Goal: Task Accomplishment & Management: Complete application form

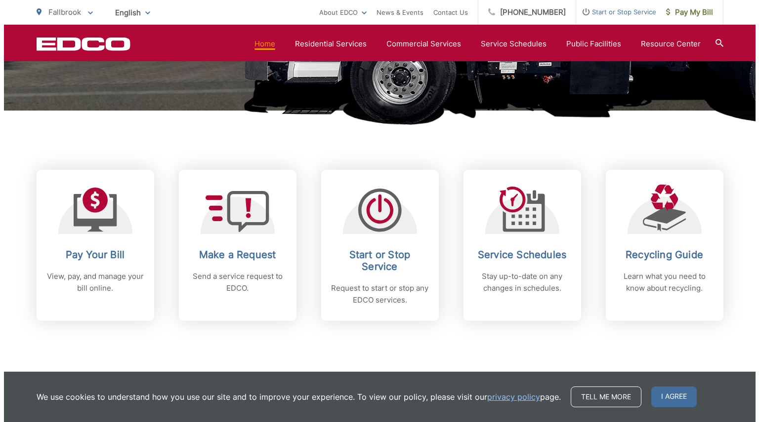
scroll to position [358, 0]
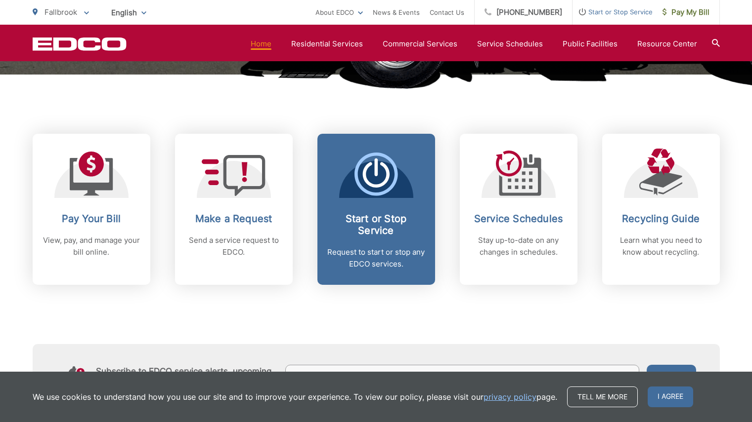
click at [396, 222] on h2 "Start or Stop Service" at bounding box center [376, 225] width 98 height 24
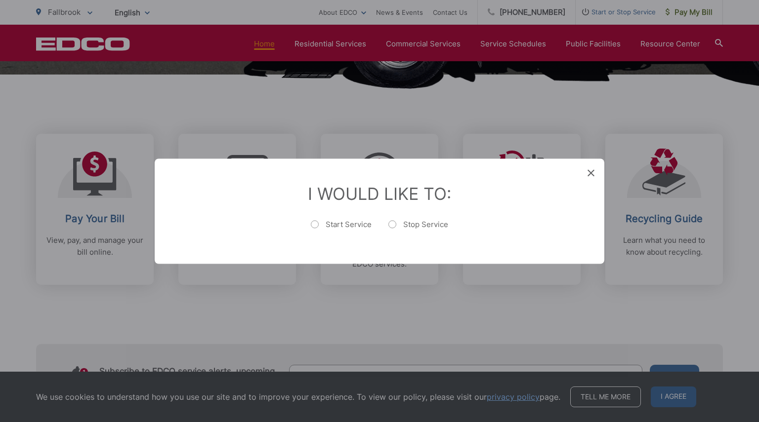
click at [313, 222] on label "Start Service" at bounding box center [341, 229] width 61 height 20
radio input "true"
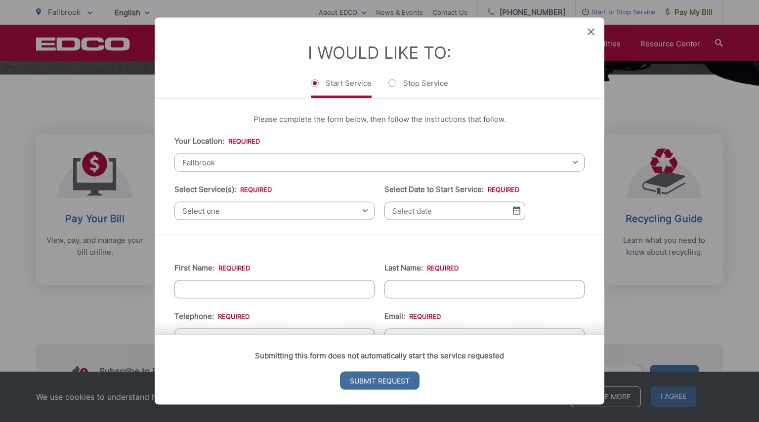
click at [288, 211] on span "Select one" at bounding box center [274, 211] width 200 height 18
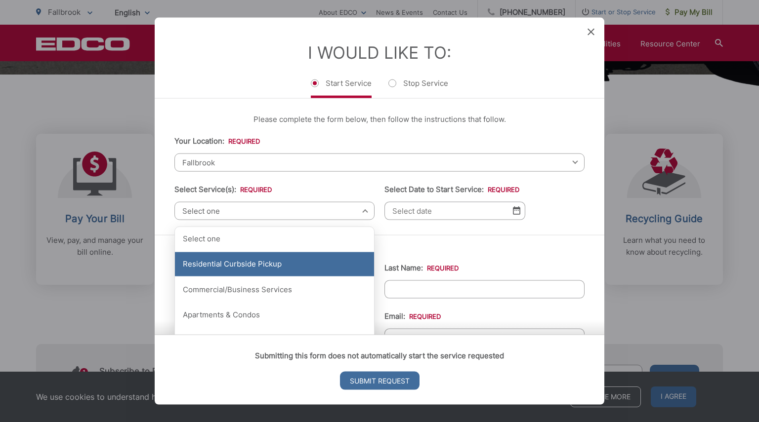
click at [281, 263] on div "Residential Curbside Pickup" at bounding box center [274, 264] width 199 height 25
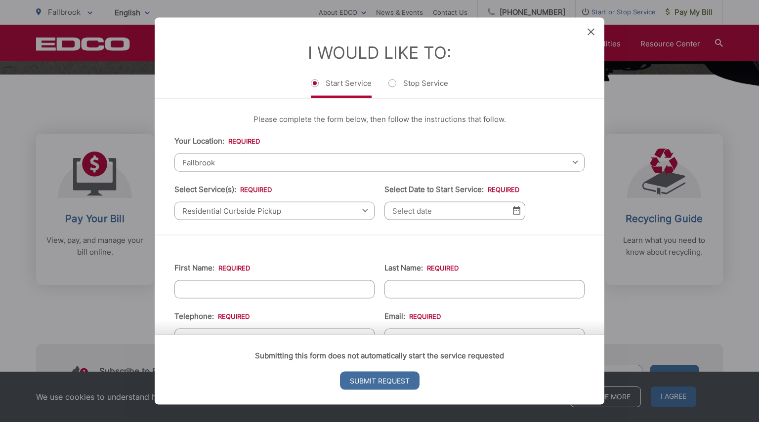
click at [444, 208] on input "Select Date to Start Service: *" at bounding box center [454, 211] width 141 height 18
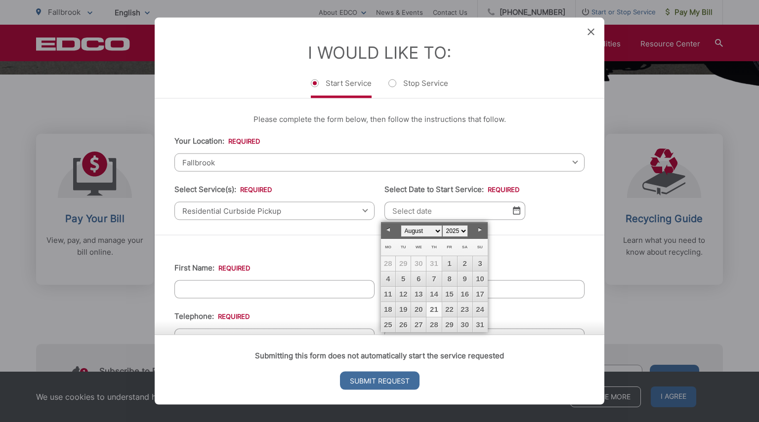
click at [439, 231] on select "January February March April May June July August September October November De…" at bounding box center [422, 231] width 42 height 12
click at [384, 265] on link "1" at bounding box center [388, 263] width 15 height 15
type input "[DATE]"
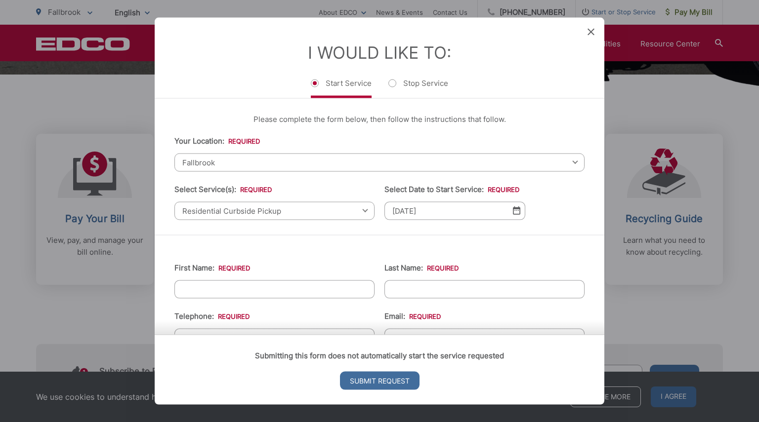
click at [326, 297] on input "First Name: *" at bounding box center [274, 289] width 200 height 18
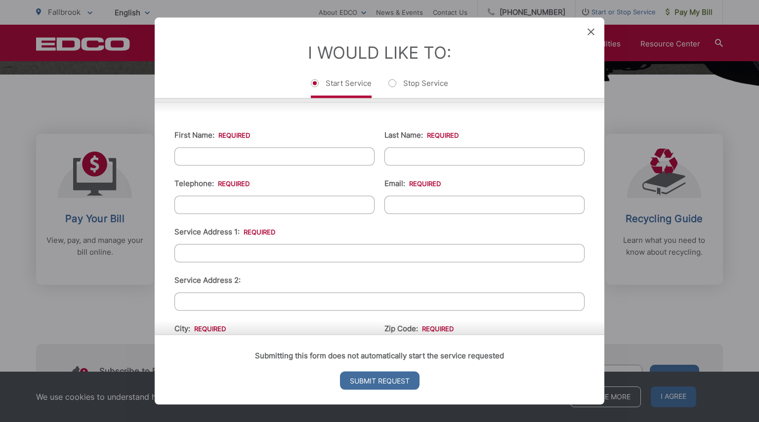
scroll to position [130, 0]
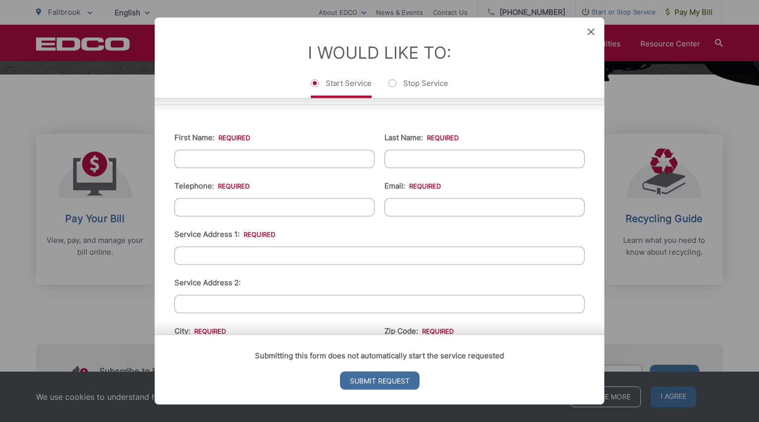
type input "[PERSON_NAME]"
type input "6198166467"
type input "[EMAIL_ADDRESS][DOMAIN_NAME]"
type input "[STREET_ADDRESS]"
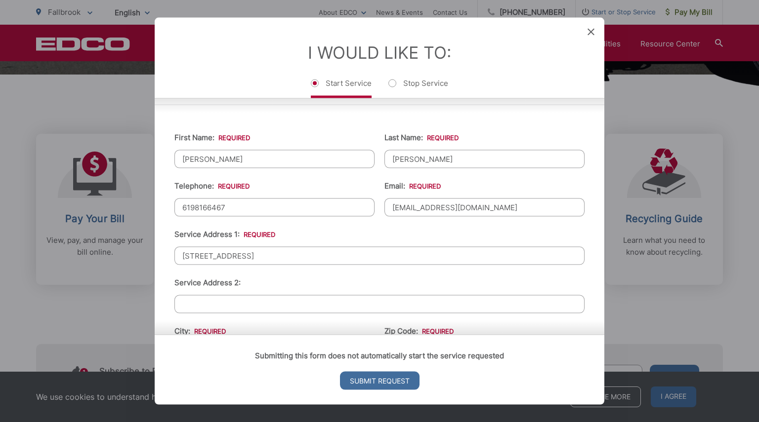
type input "[PHONE_NUMBER]"
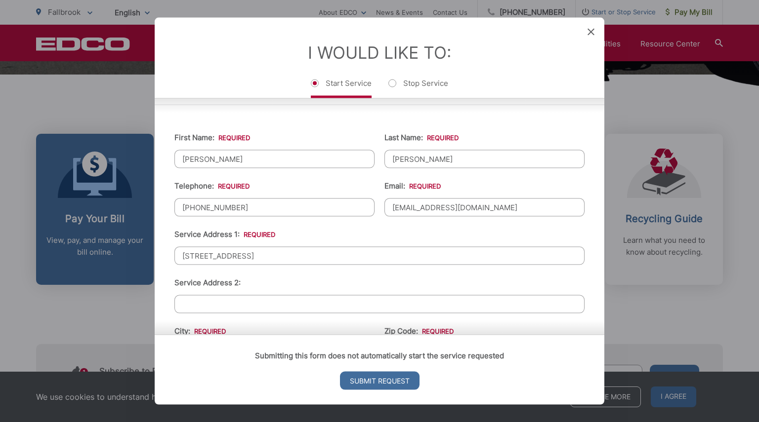
drag, startPoint x: 299, startPoint y: 256, endPoint x: 138, endPoint y: 252, distance: 161.1
click at [138, 252] on div "Entry Status None In Progress Completed None None In Progress Completed I Would…" at bounding box center [379, 211] width 759 height 422
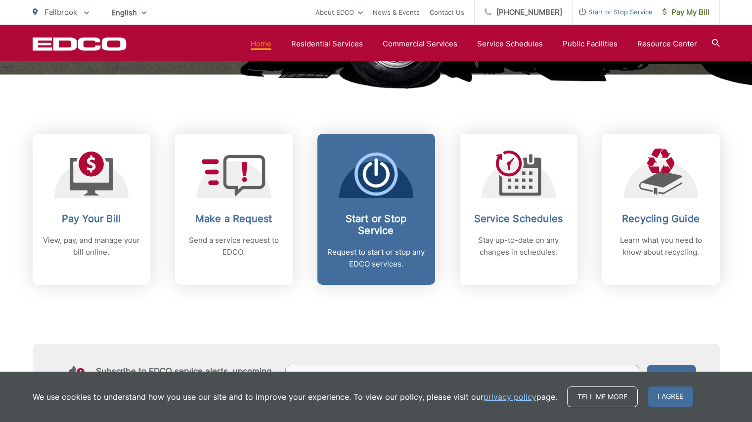
click at [381, 208] on span "Start or Stop Service Request to start or stop any EDCO services." at bounding box center [376, 209] width 118 height 151
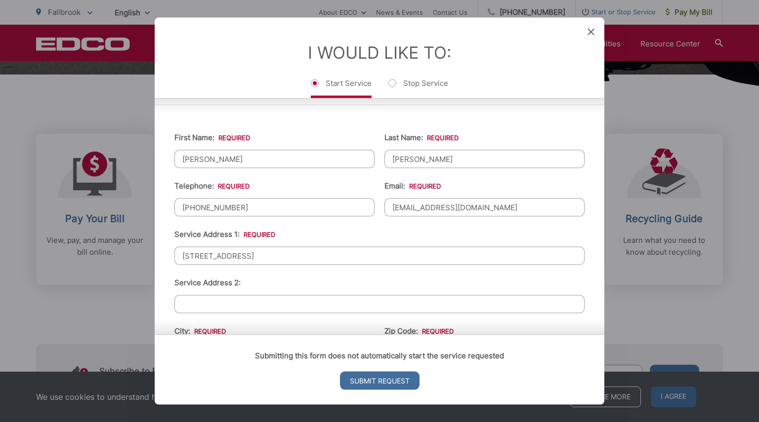
drag, startPoint x: 298, startPoint y: 258, endPoint x: 178, endPoint y: 263, distance: 120.7
click at [178, 263] on input "[STREET_ADDRESS]" at bounding box center [379, 256] width 410 height 18
type input "[STREET_ADDRESS]"
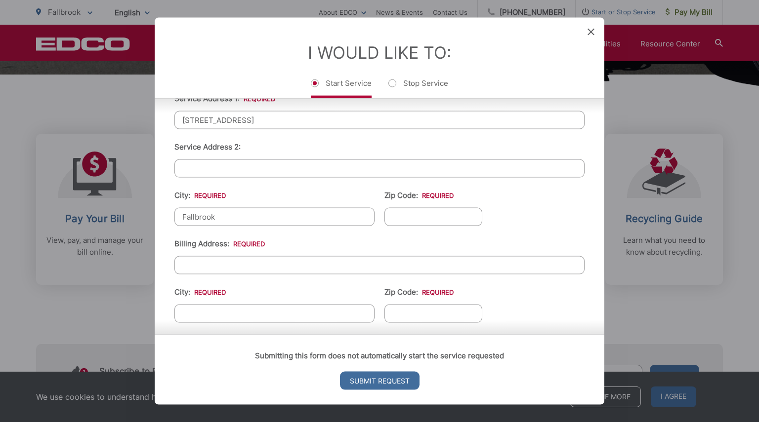
type input "Fallbrook"
type input "92028"
click at [218, 268] on input "Billing Address: *" at bounding box center [379, 265] width 410 height 18
click at [227, 264] on input "Billing Address: *" at bounding box center [379, 265] width 410 height 18
type input "[STREET_ADDRESS]"
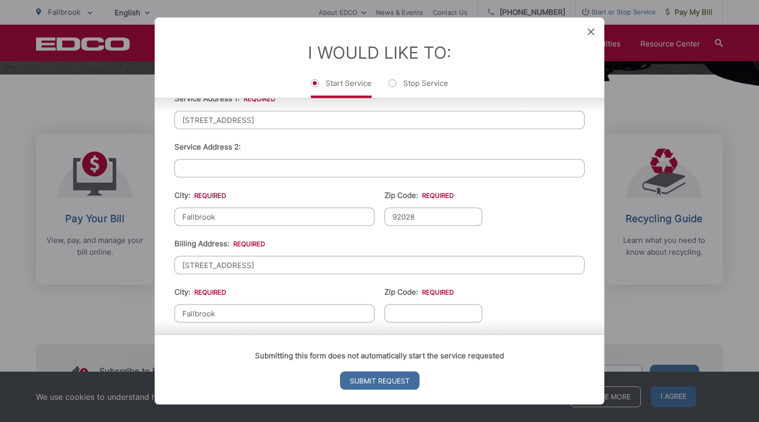
type input "Fallbrook"
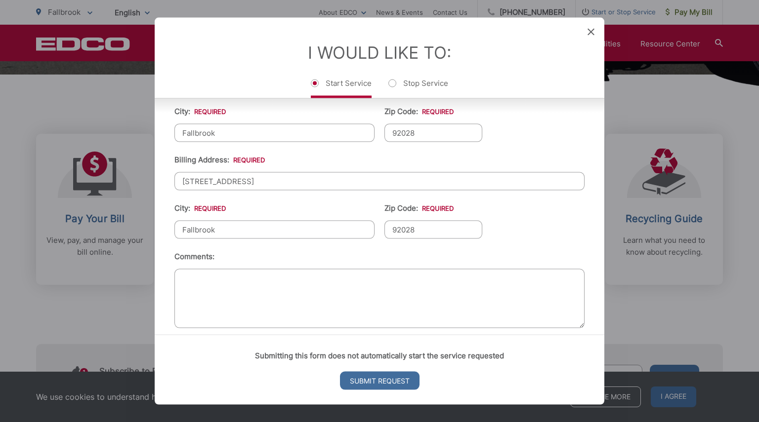
scroll to position [362, 0]
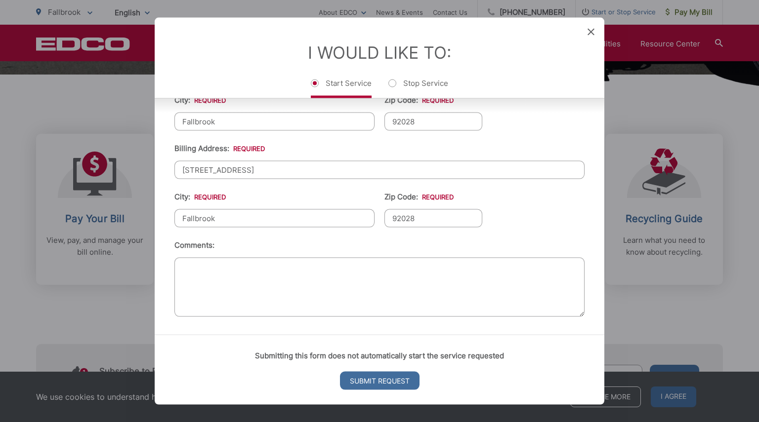
type input "92028"
click at [577, 210] on ul "First Name: * [PERSON_NAME] Last Name: * [PERSON_NAME] Telephone: * [PHONE_NUMB…" at bounding box center [379, 104] width 410 height 432
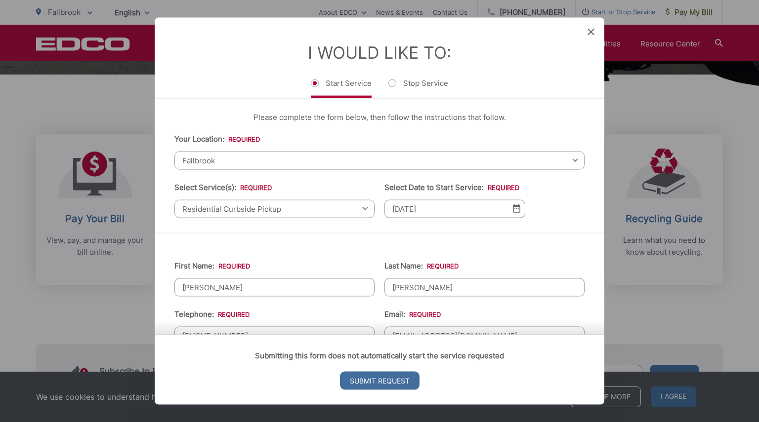
scroll to position [0, 0]
click at [379, 381] on input "Submit Request" at bounding box center [380, 381] width 80 height 18
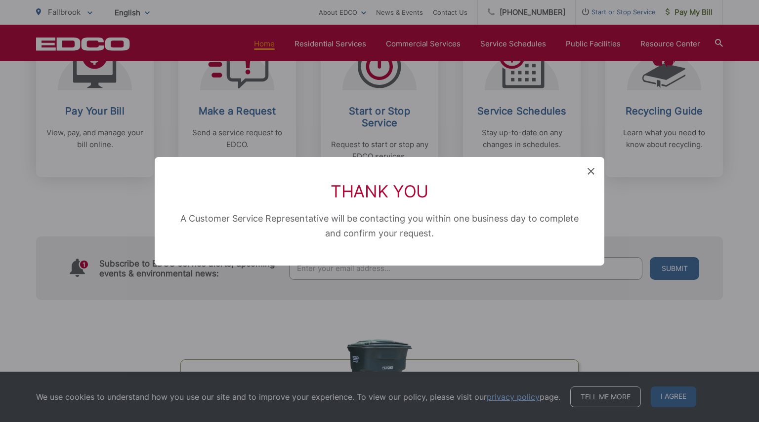
click at [588, 172] on icon at bounding box center [590, 171] width 7 height 7
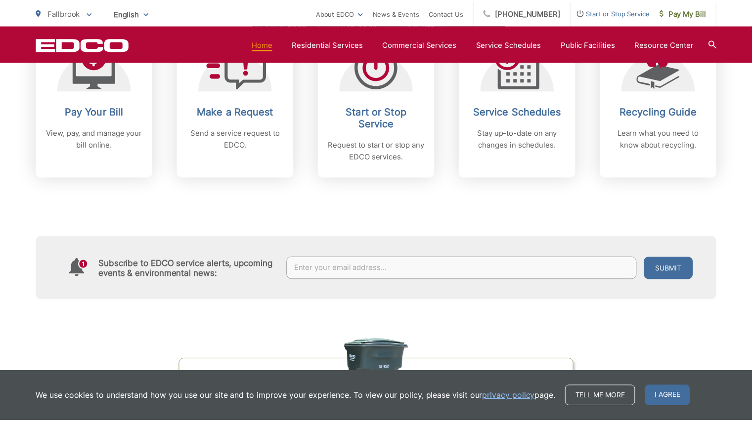
scroll to position [358, 0]
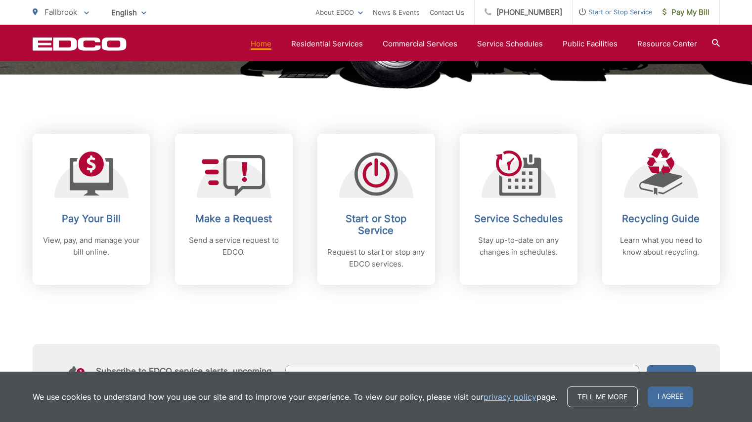
click at [588, 172] on div "Pay Your Bill View, pay, and manage your bill online. Make a Request Send a ser…" at bounding box center [376, 209] width 687 height 151
